Goal: Task Accomplishment & Management: Use online tool/utility

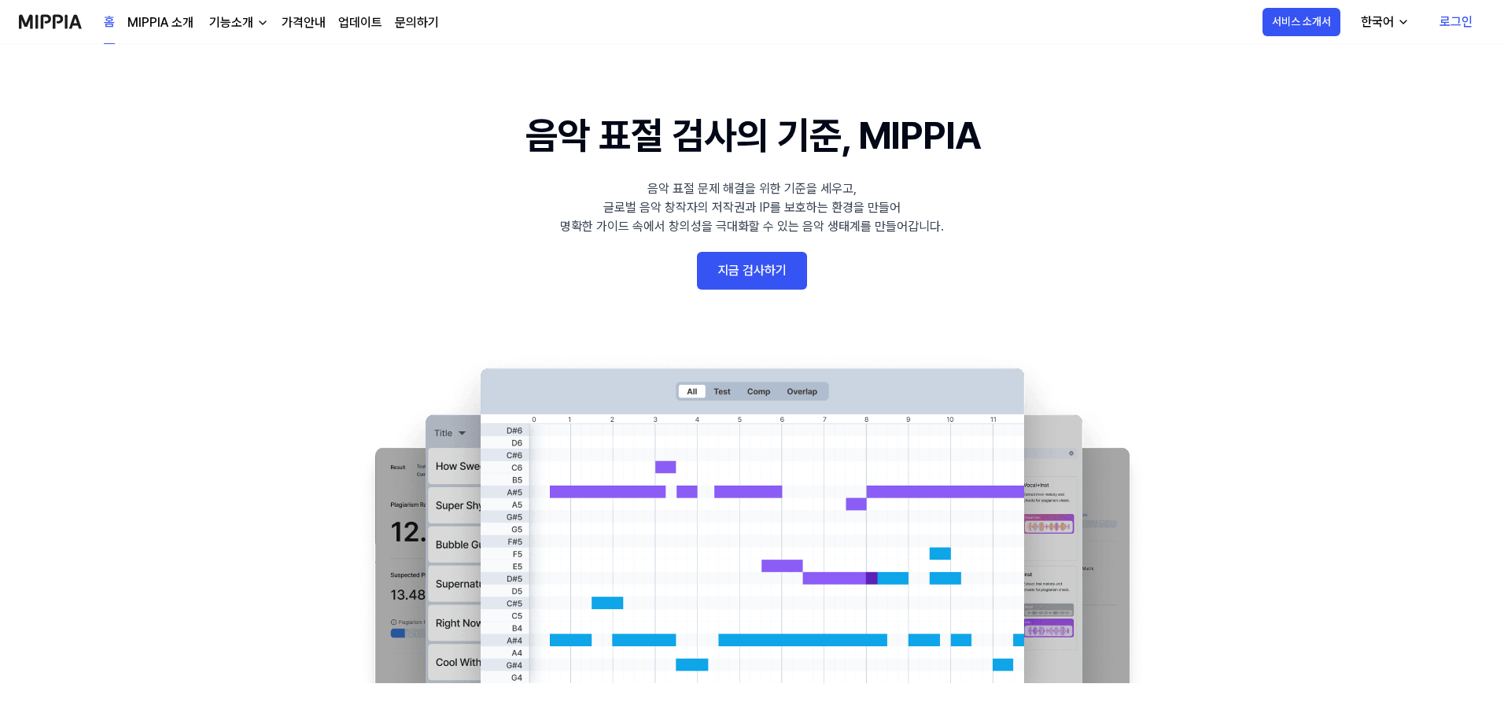
drag, startPoint x: 1232, startPoint y: 543, endPoint x: 1252, endPoint y: 160, distance: 383.6
click at [531, 282] on 배너 "음악 표절 검사의 기준, MIPPIA 음악 표절 문제 해결을 위한 기준을 세우고, 글로벌 음악 창작자의 저작권과 IP를 보호하는 환경을 만들어…" at bounding box center [752, 395] width 1133 height 576
drag, startPoint x: 1451, startPoint y: 13, endPoint x: 1442, endPoint y: 18, distance: 10.6
click at [1454, 13] on link "로그인" at bounding box center [1456, 22] width 58 height 44
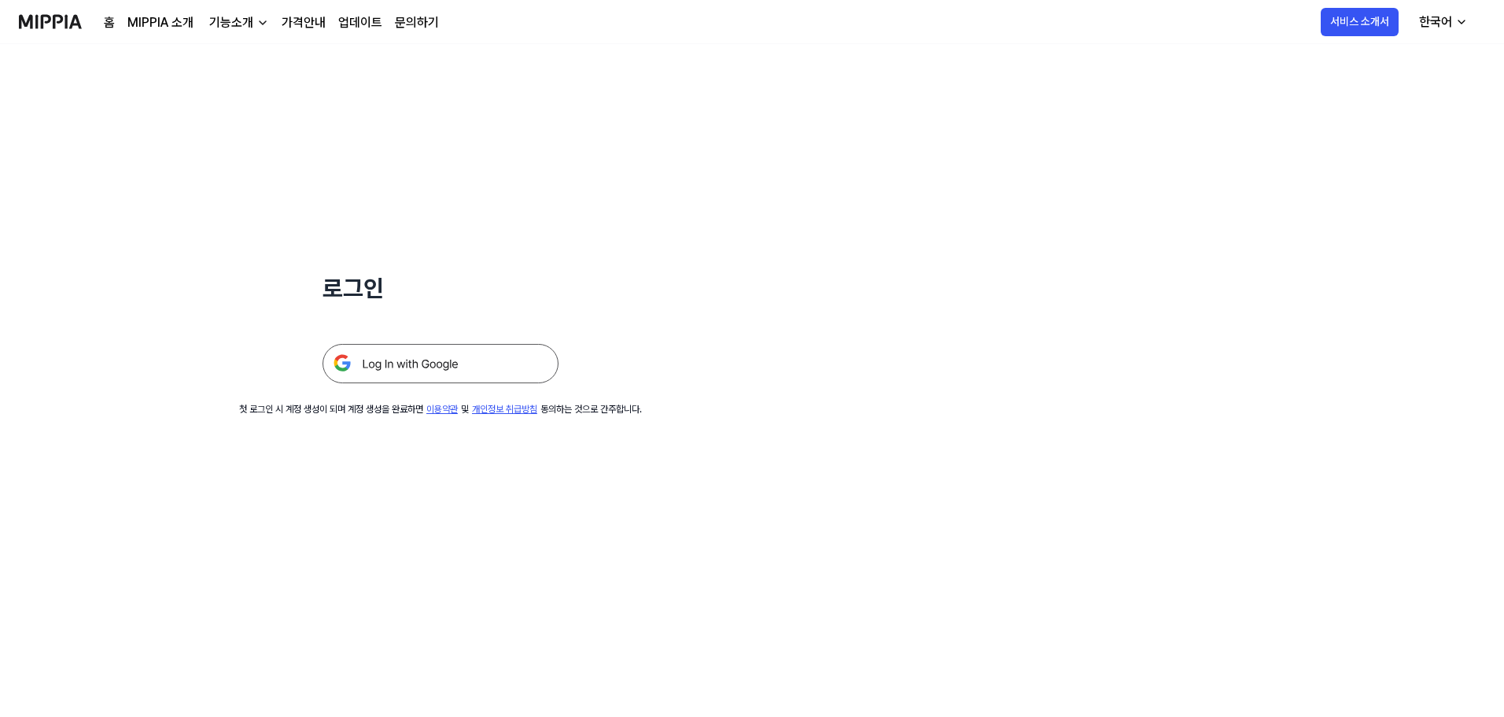
click at [419, 369] on img at bounding box center [441, 363] width 236 height 39
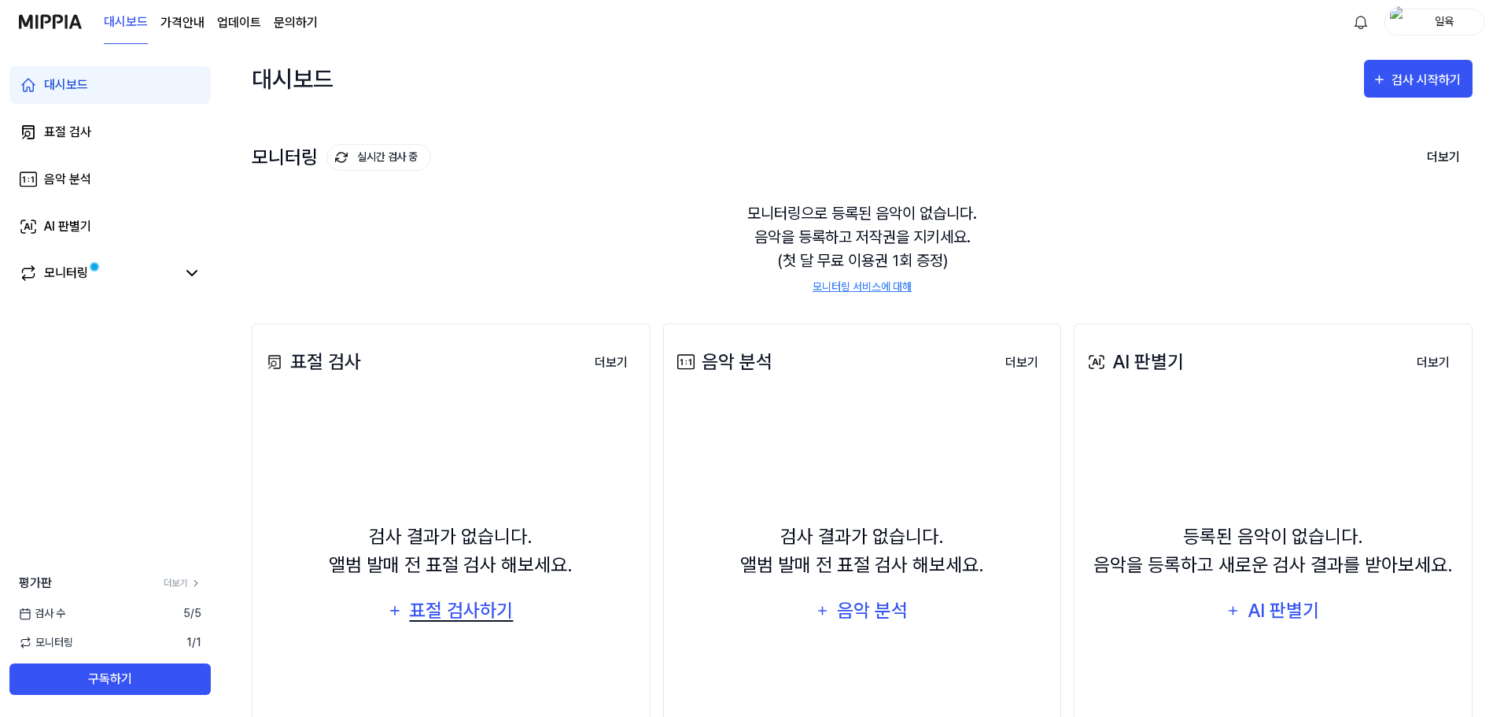
click at [462, 617] on div "표절 검사하기" at bounding box center [461, 610] width 107 height 30
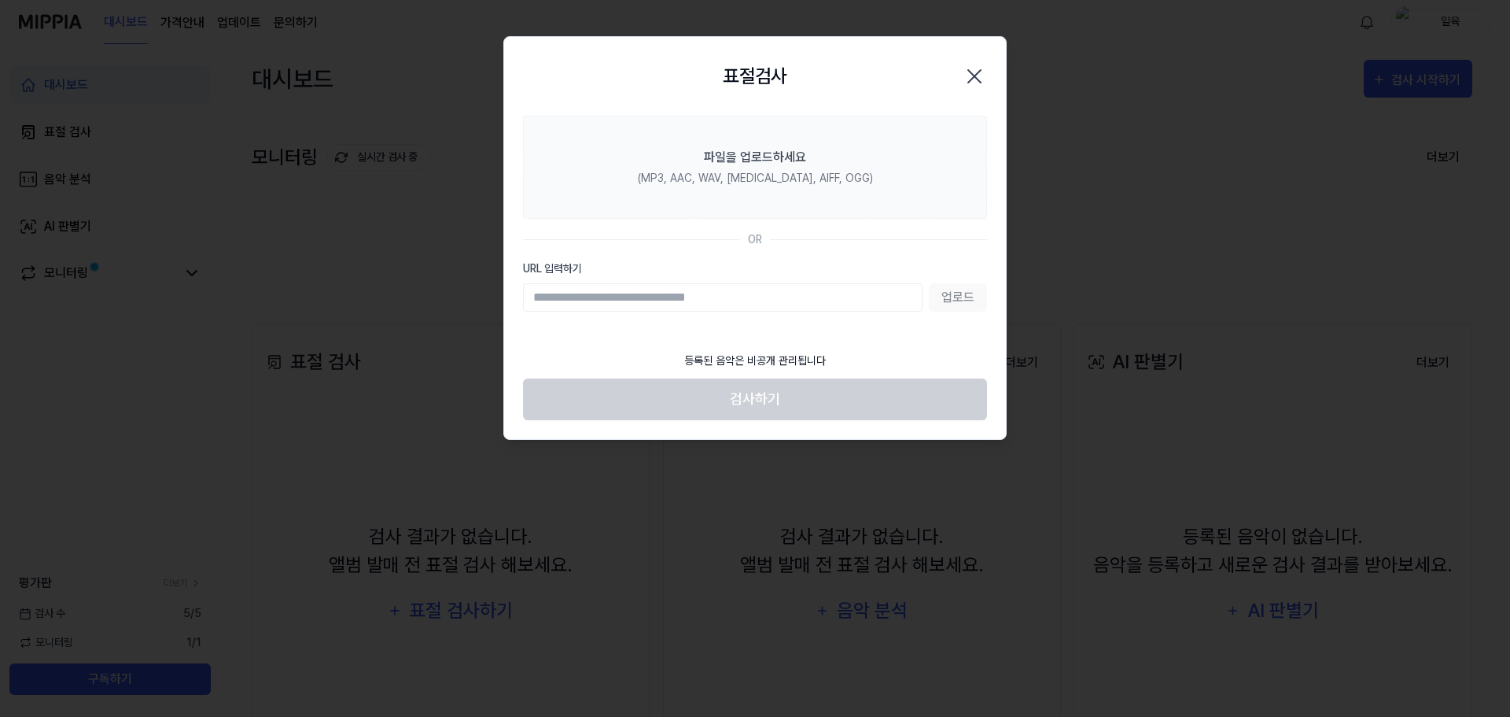
drag, startPoint x: 982, startPoint y: 74, endPoint x: 731, endPoint y: 120, distance: 255.2
click at [982, 75] on icon "button" at bounding box center [974, 76] width 25 height 25
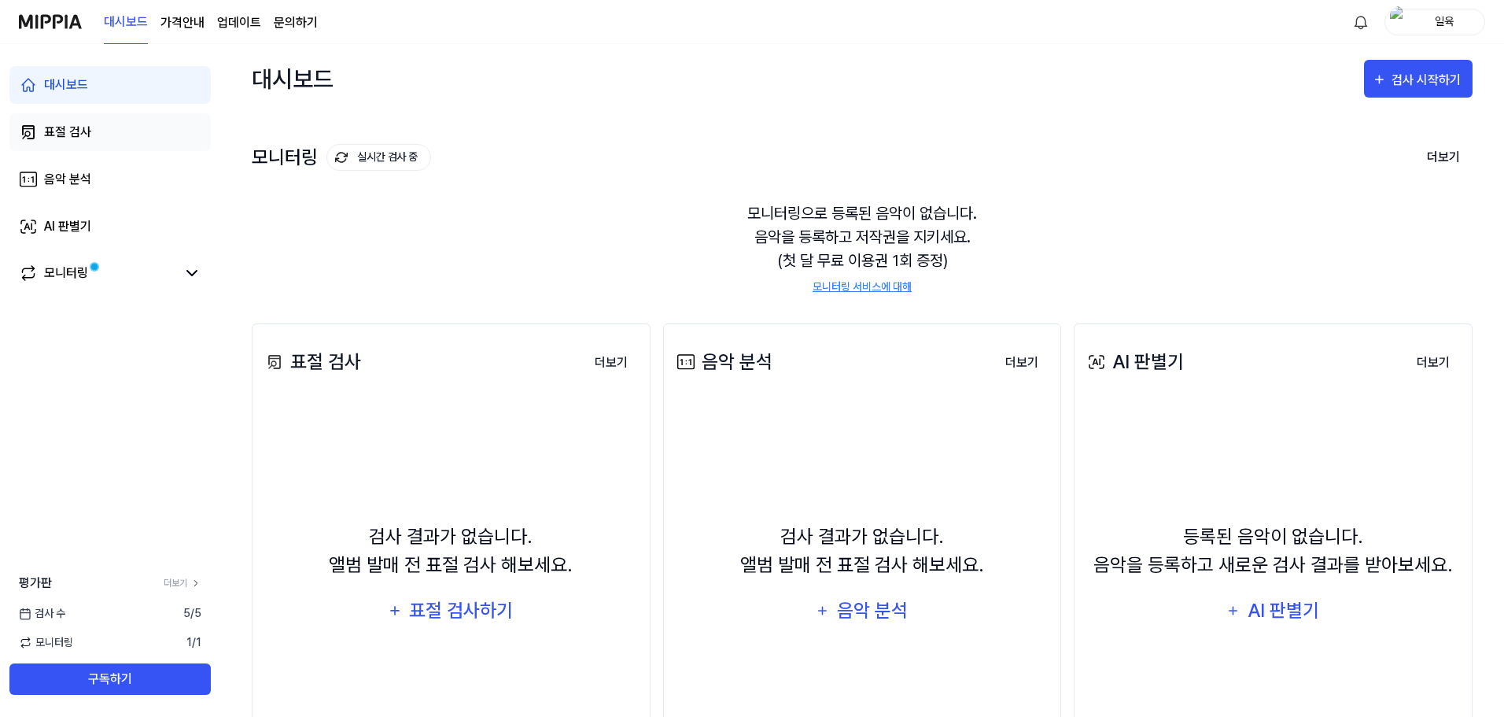
click at [66, 127] on div "표절 검사" at bounding box center [67, 132] width 47 height 19
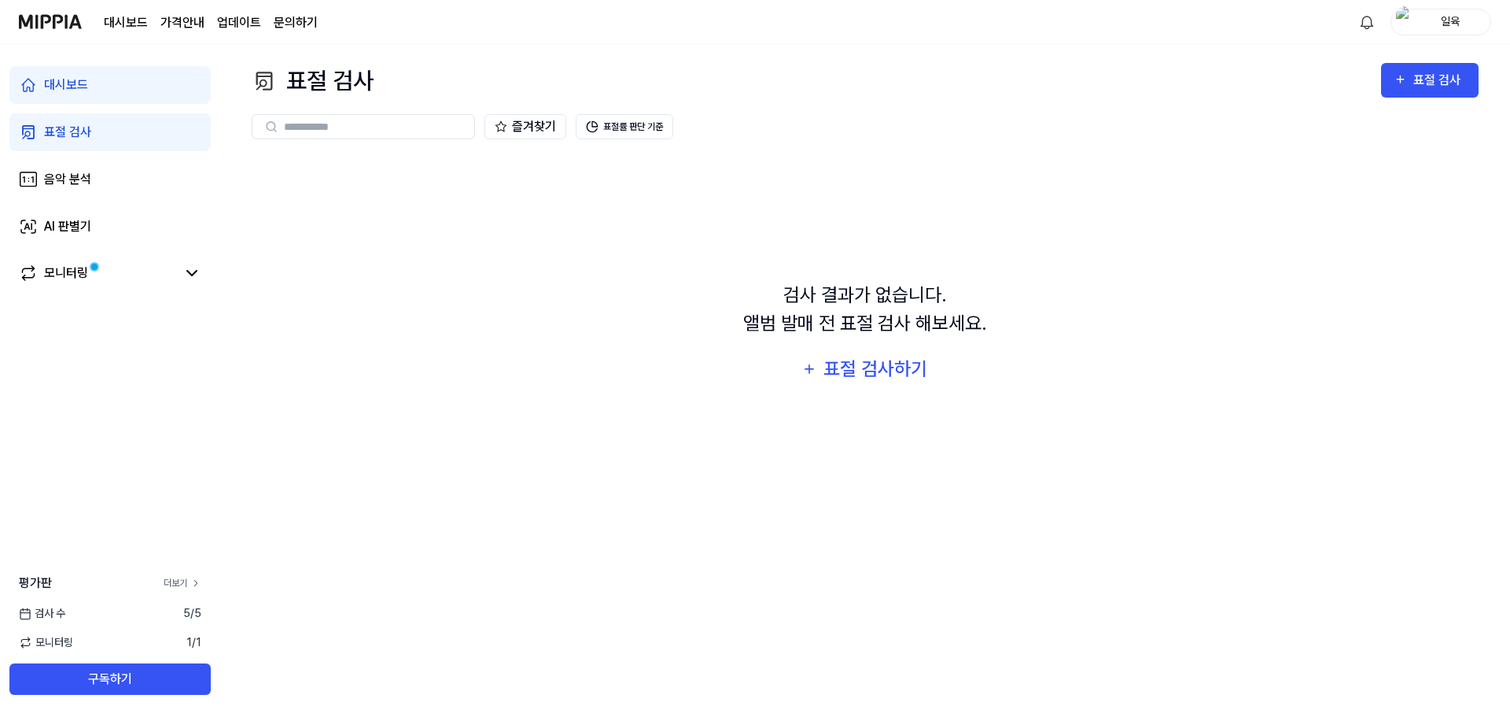
click at [174, 581] on link "더보기" at bounding box center [183, 583] width 38 height 14
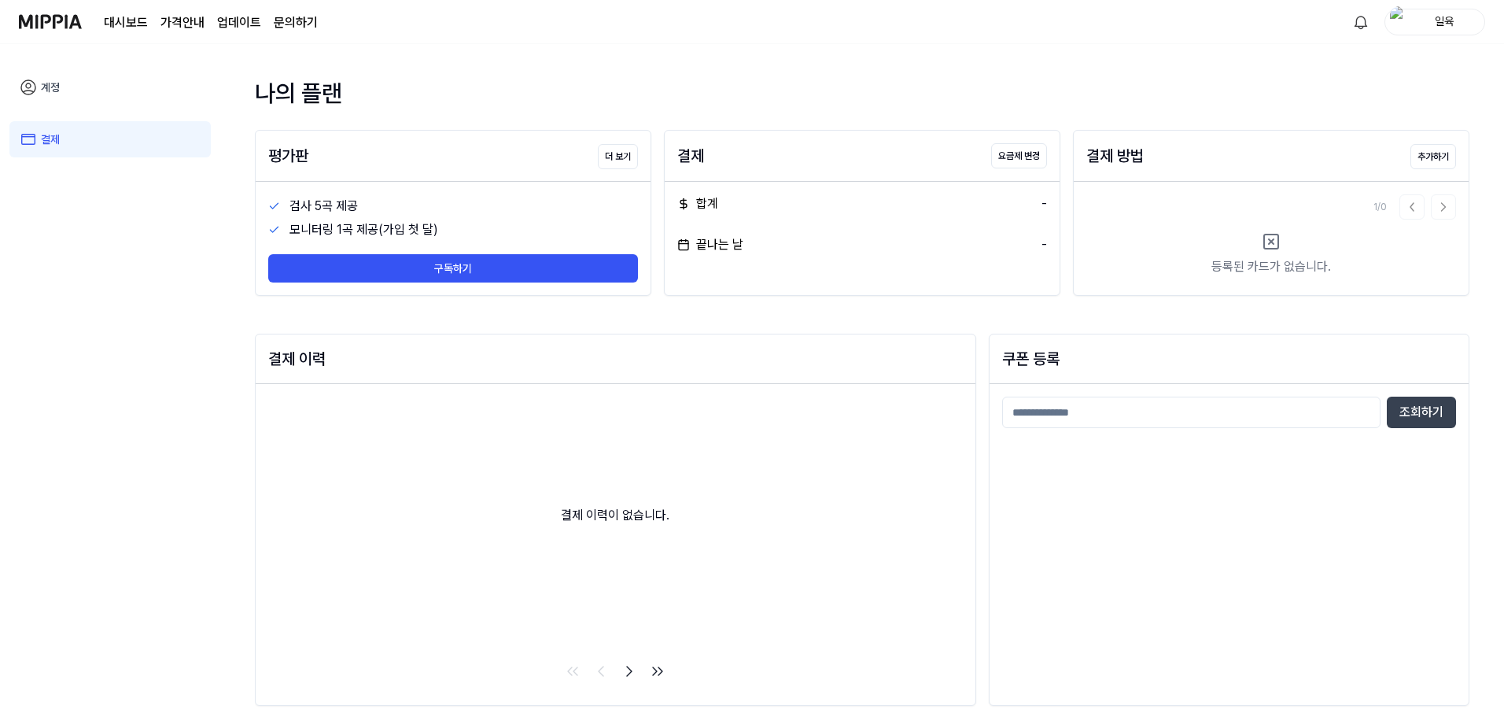
drag, startPoint x: 176, startPoint y: 492, endPoint x: 173, endPoint y: 483, distance: 9.9
